Goal: Task Accomplishment & Management: Manage account settings

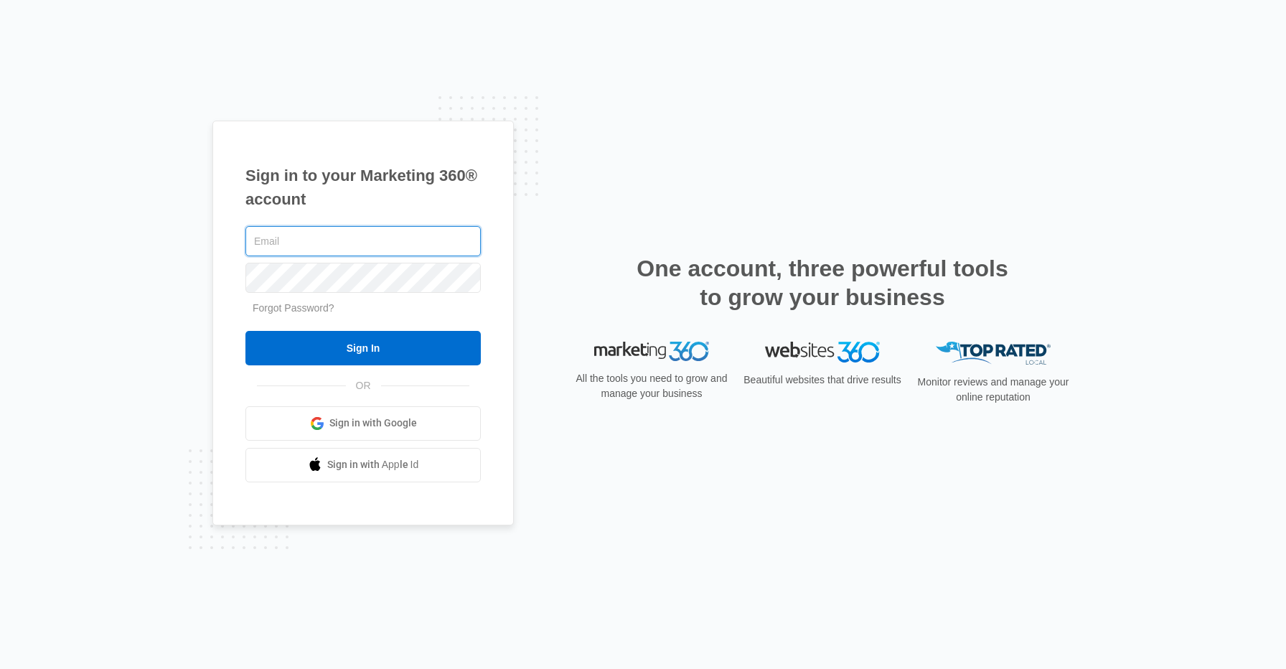
type input "[EMAIL_ADDRESS][DOMAIN_NAME]"
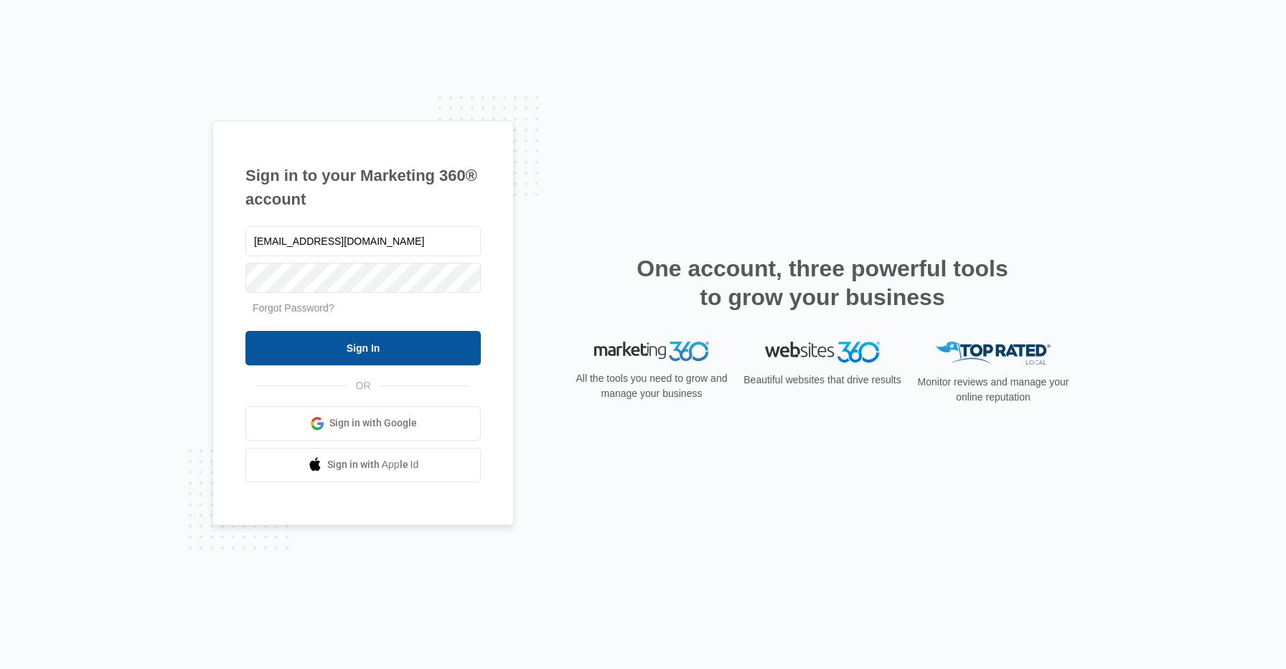
click at [447, 342] on input "Sign In" at bounding box center [362, 348] width 235 height 34
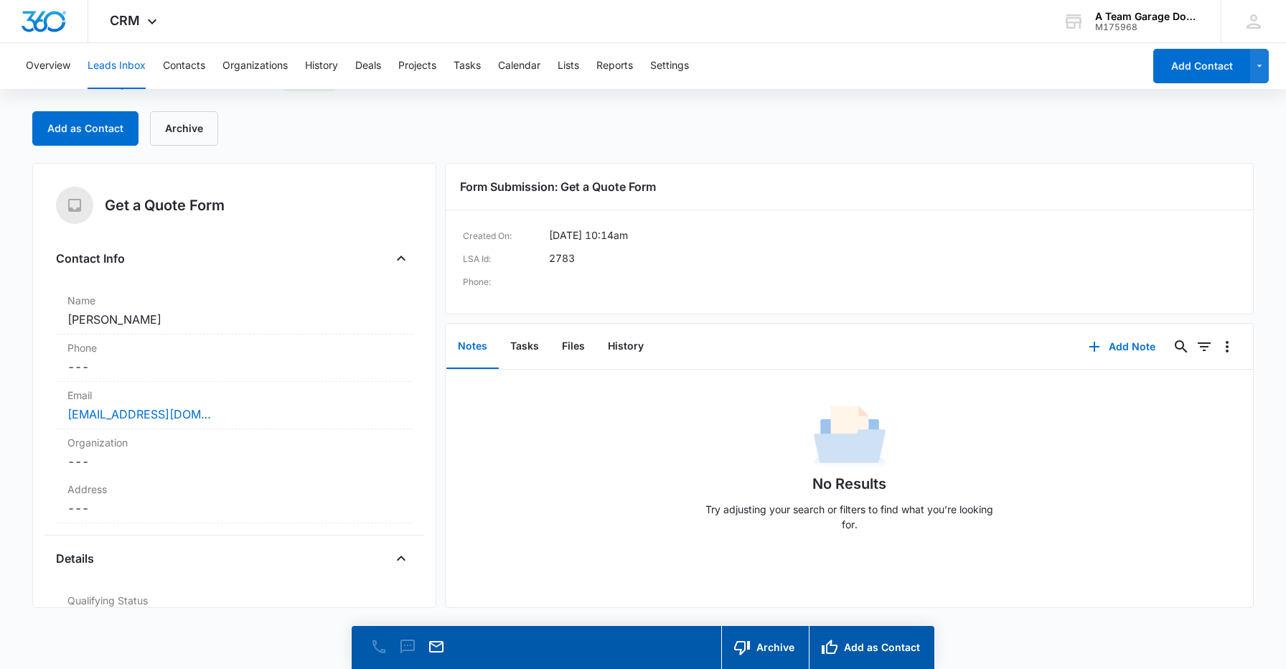
click at [116, 69] on button "Leads Inbox" at bounding box center [117, 66] width 58 height 46
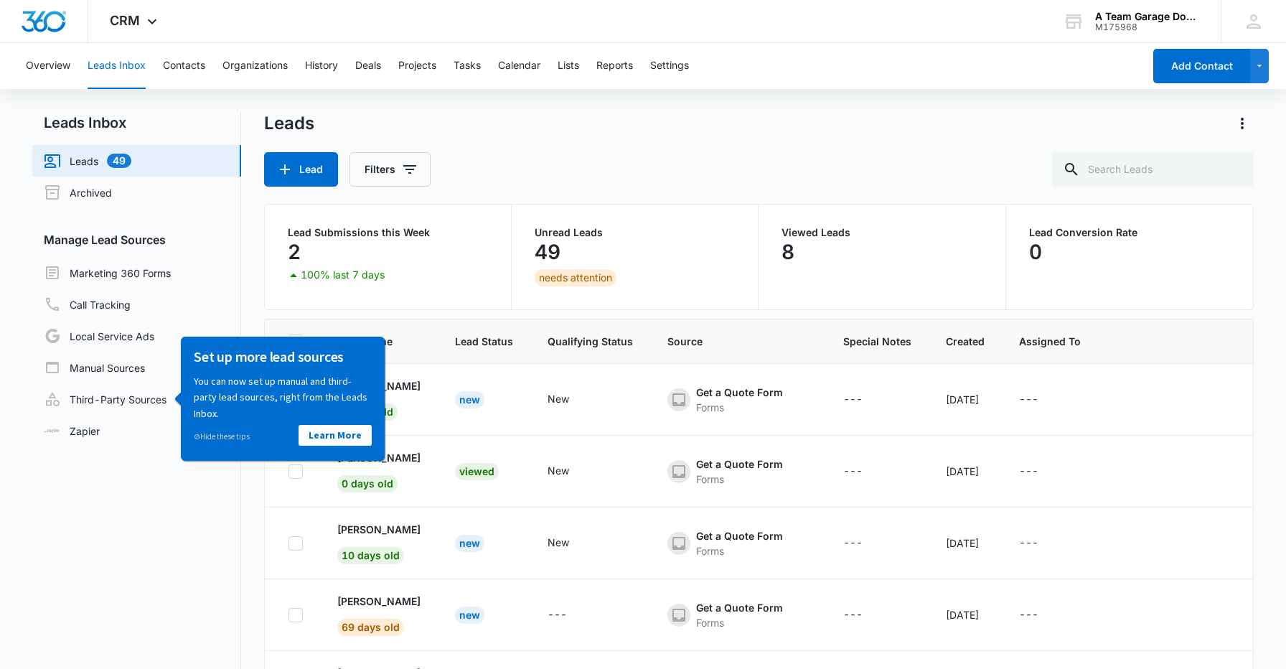
click at [151, 528] on nav "Leads Inbox Leads 49 Archived Manage Lead Sources Marketing 360 Forms Call Trac…" at bounding box center [136, 438] width 209 height 653
click at [131, 166] on link "Leads 49" at bounding box center [88, 160] width 88 height 17
click at [340, 441] on link "Learn More" at bounding box center [335, 434] width 73 height 21
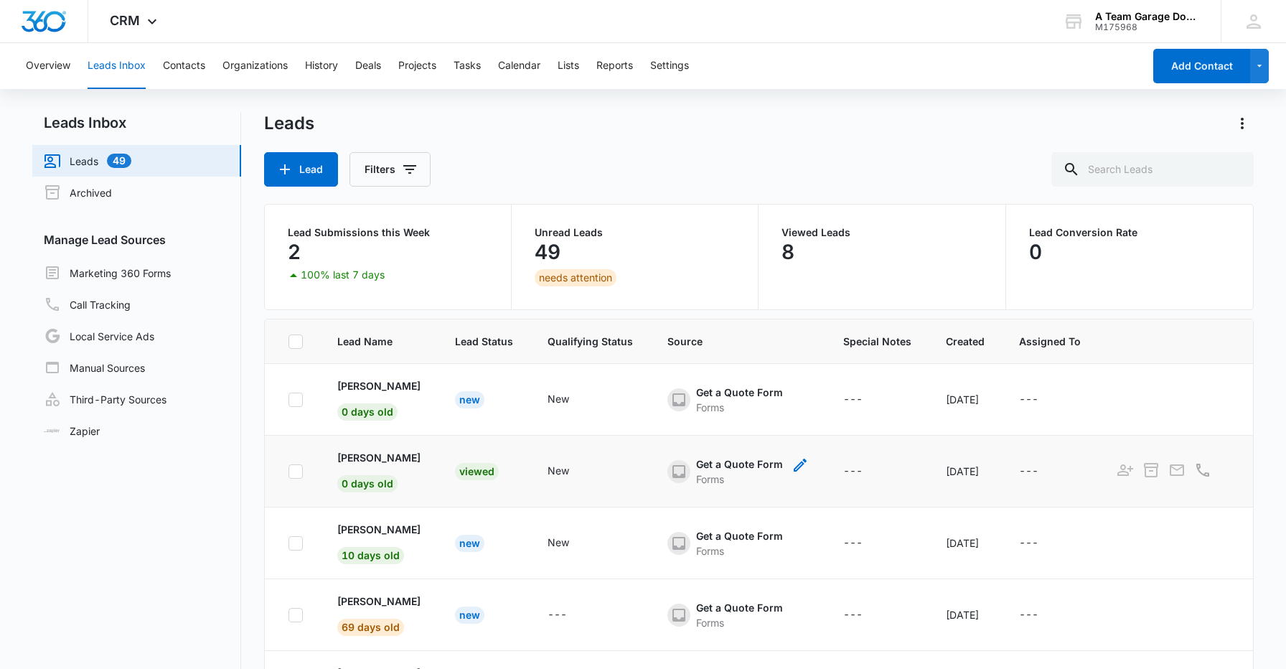
click at [794, 464] on icon "- - Select to Edit Field" at bounding box center [800, 465] width 13 height 13
click at [803, 492] on td "Get a Quote Form Forms Source Source Cancel Save" at bounding box center [738, 472] width 176 height 72
click at [366, 455] on p "John Swartz" at bounding box center [378, 457] width 83 height 15
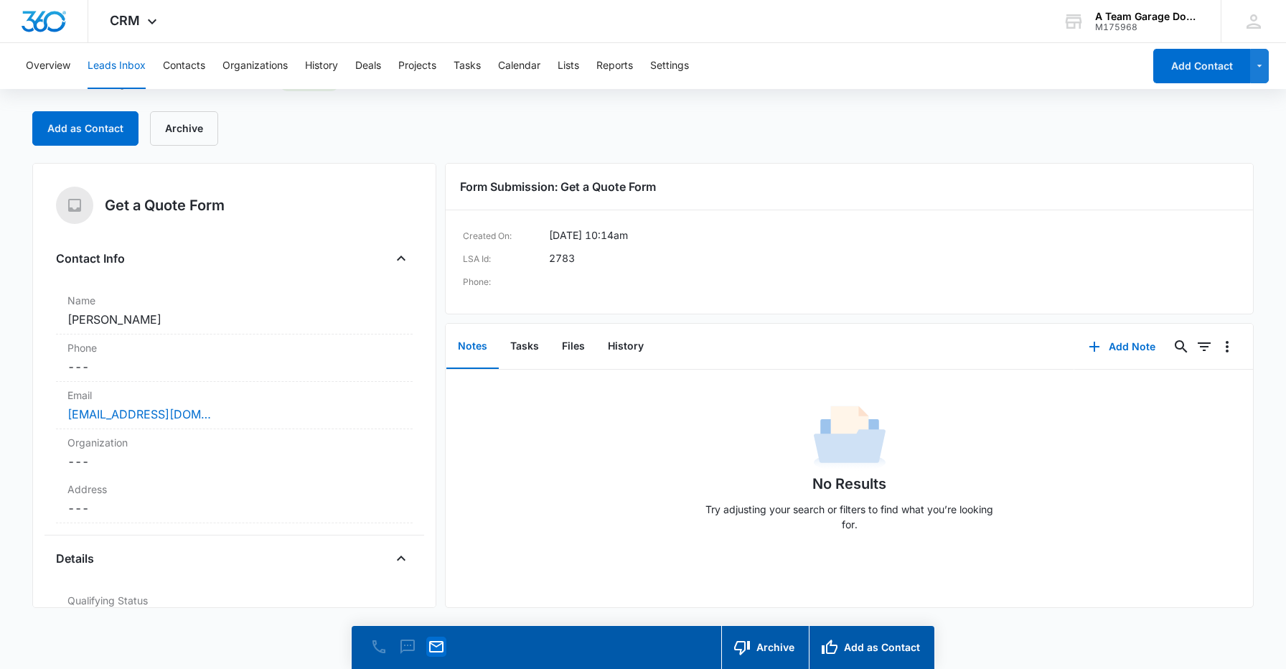
click at [444, 648] on icon "Email" at bounding box center [436, 646] width 17 height 17
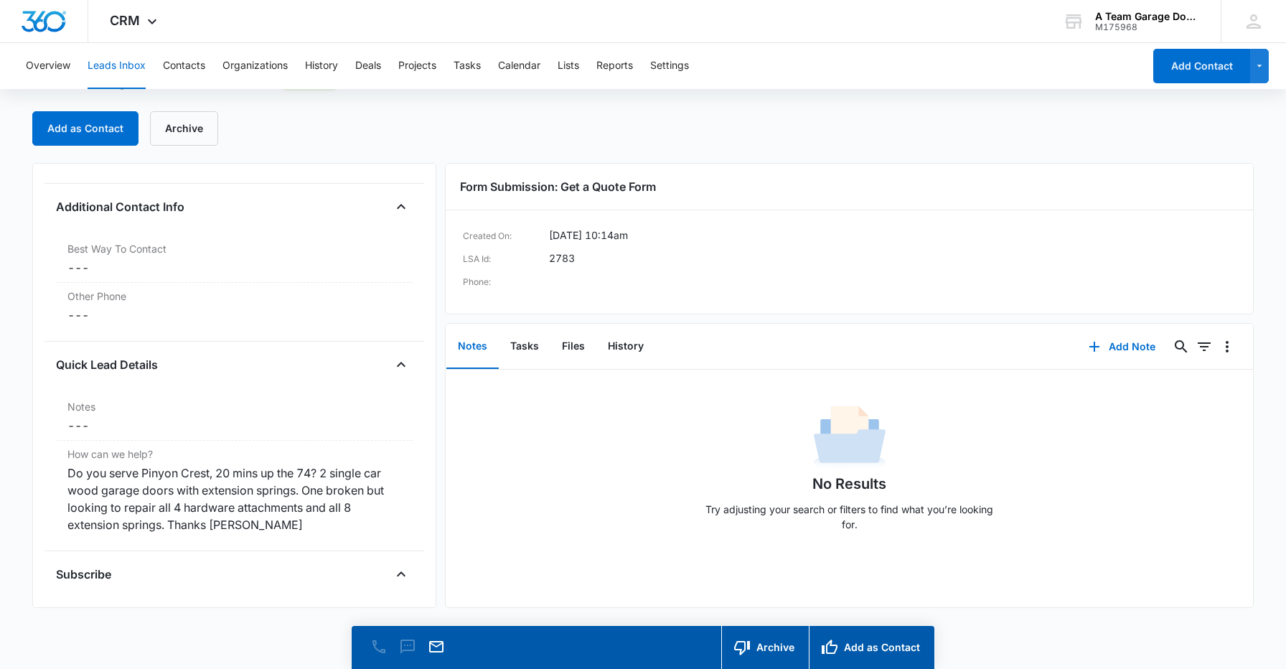
scroll to position [991, 0]
